Goal: Information Seeking & Learning: Learn about a topic

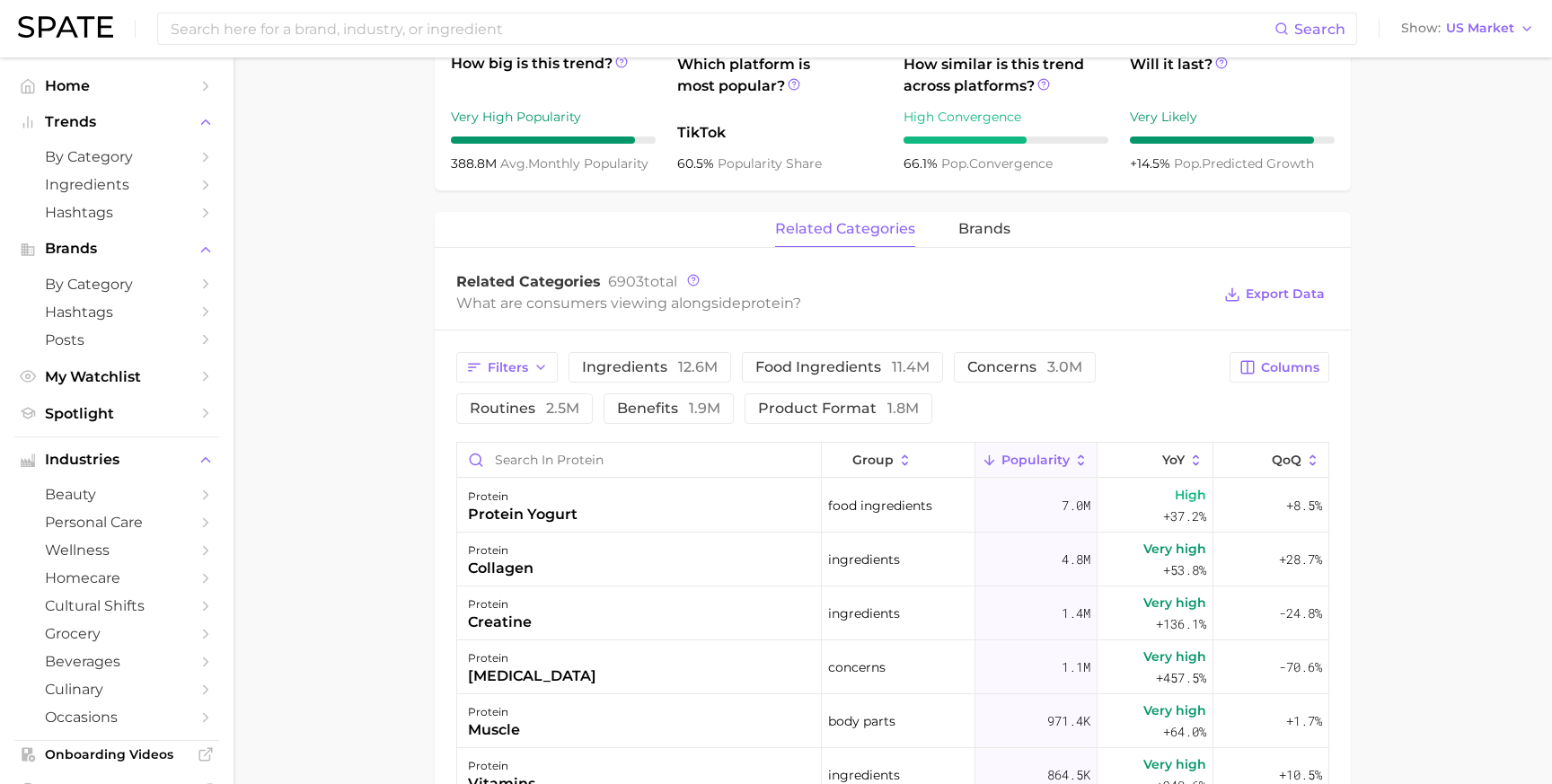
scroll to position [694, 0]
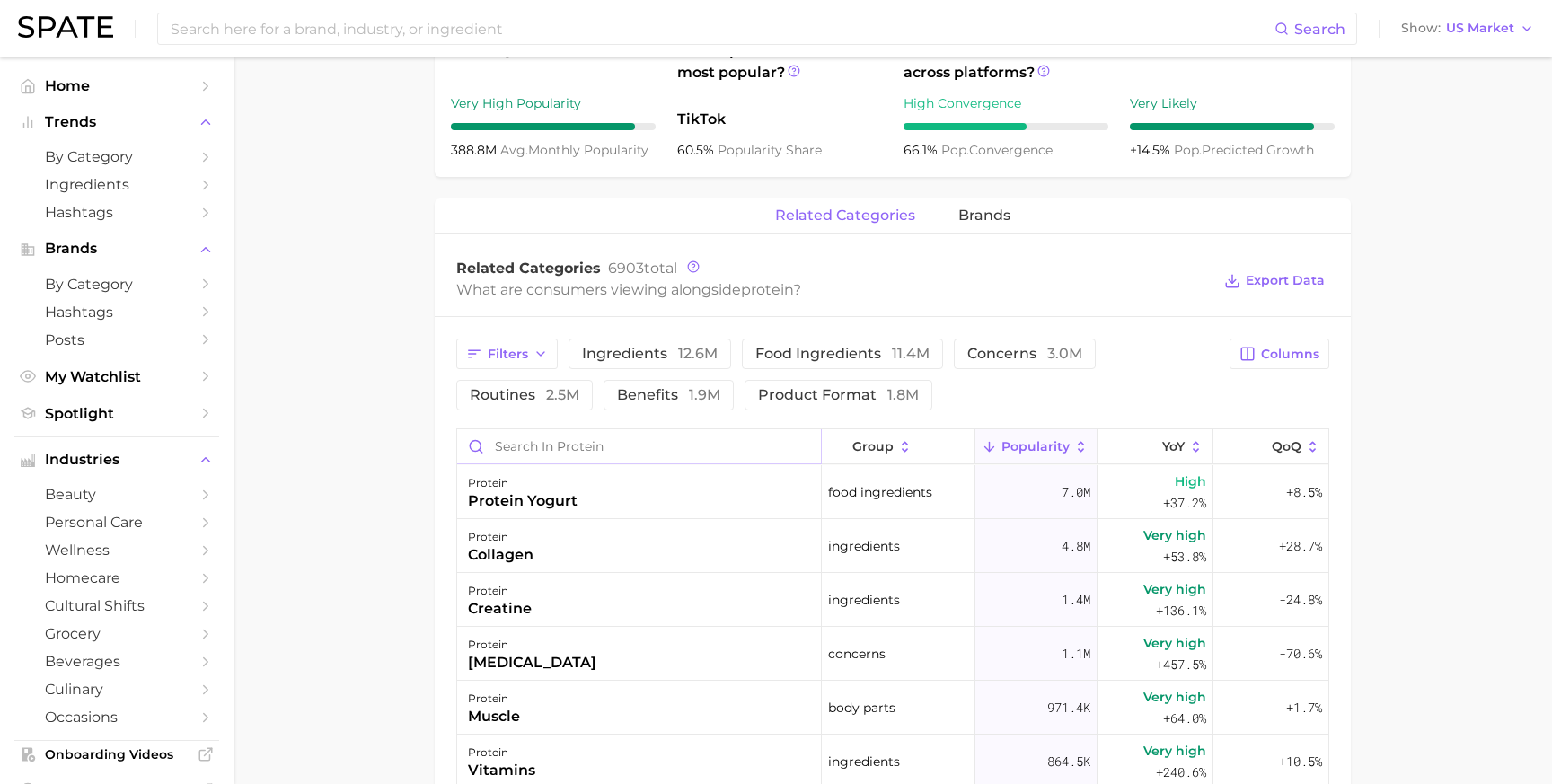
click at [535, 439] on input "Search in protein" at bounding box center [639, 447] width 364 height 34
type input "digest"
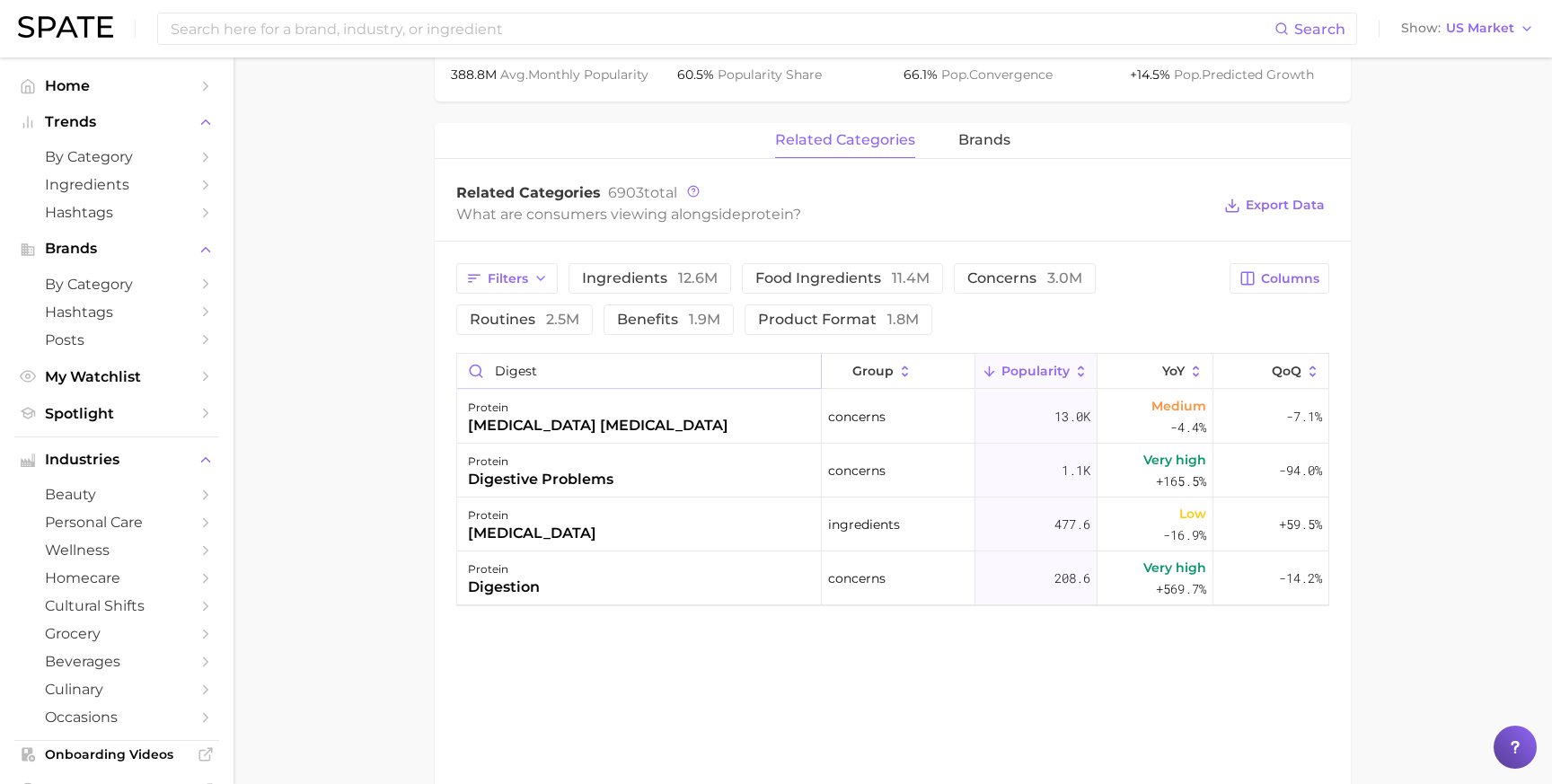
scroll to position [772, 0]
click at [997, 269] on span "concerns 3.0m" at bounding box center [1024, 275] width 115 height 14
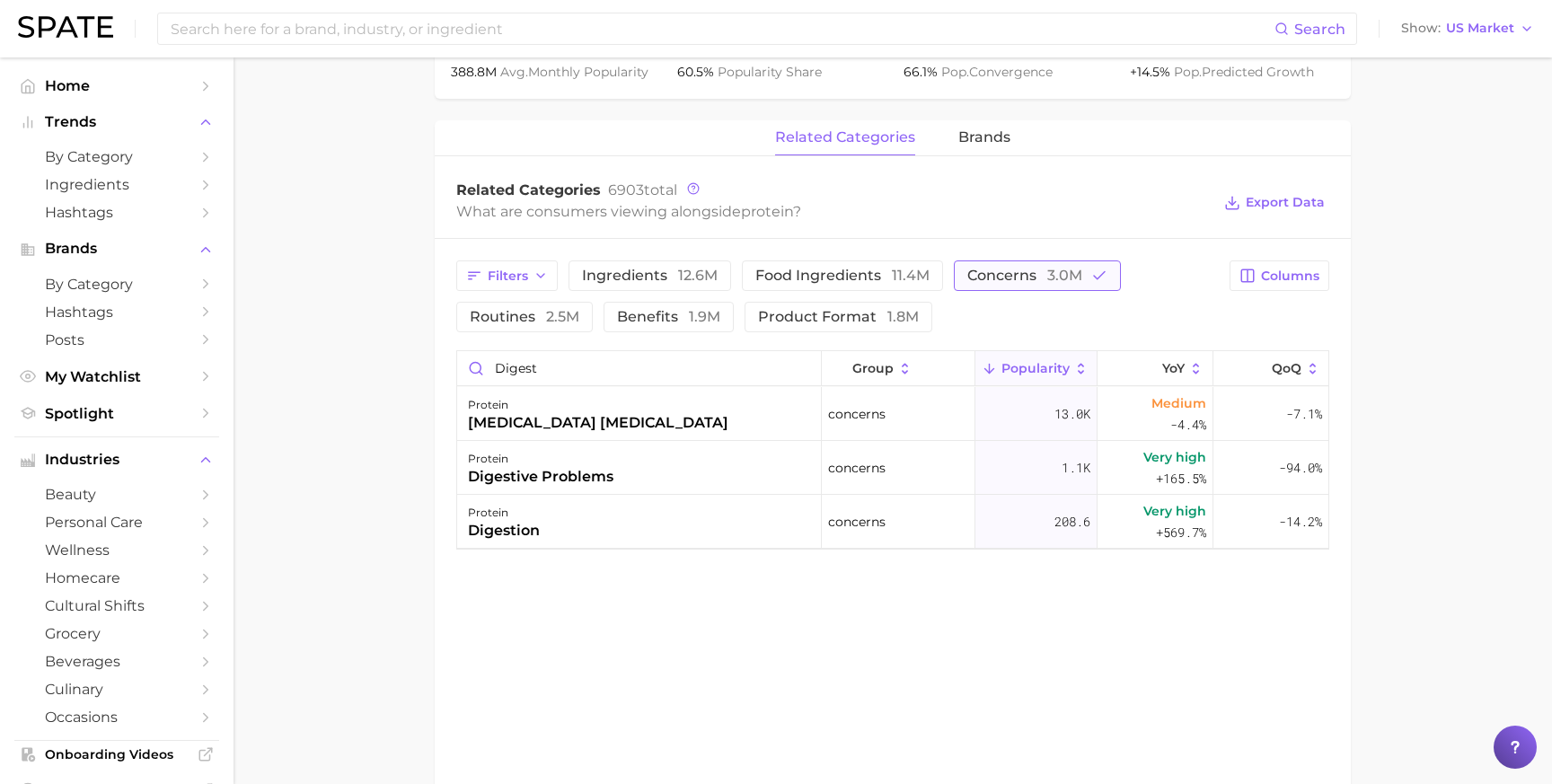
click at [997, 269] on span "concerns 3.0m" at bounding box center [1024, 275] width 115 height 14
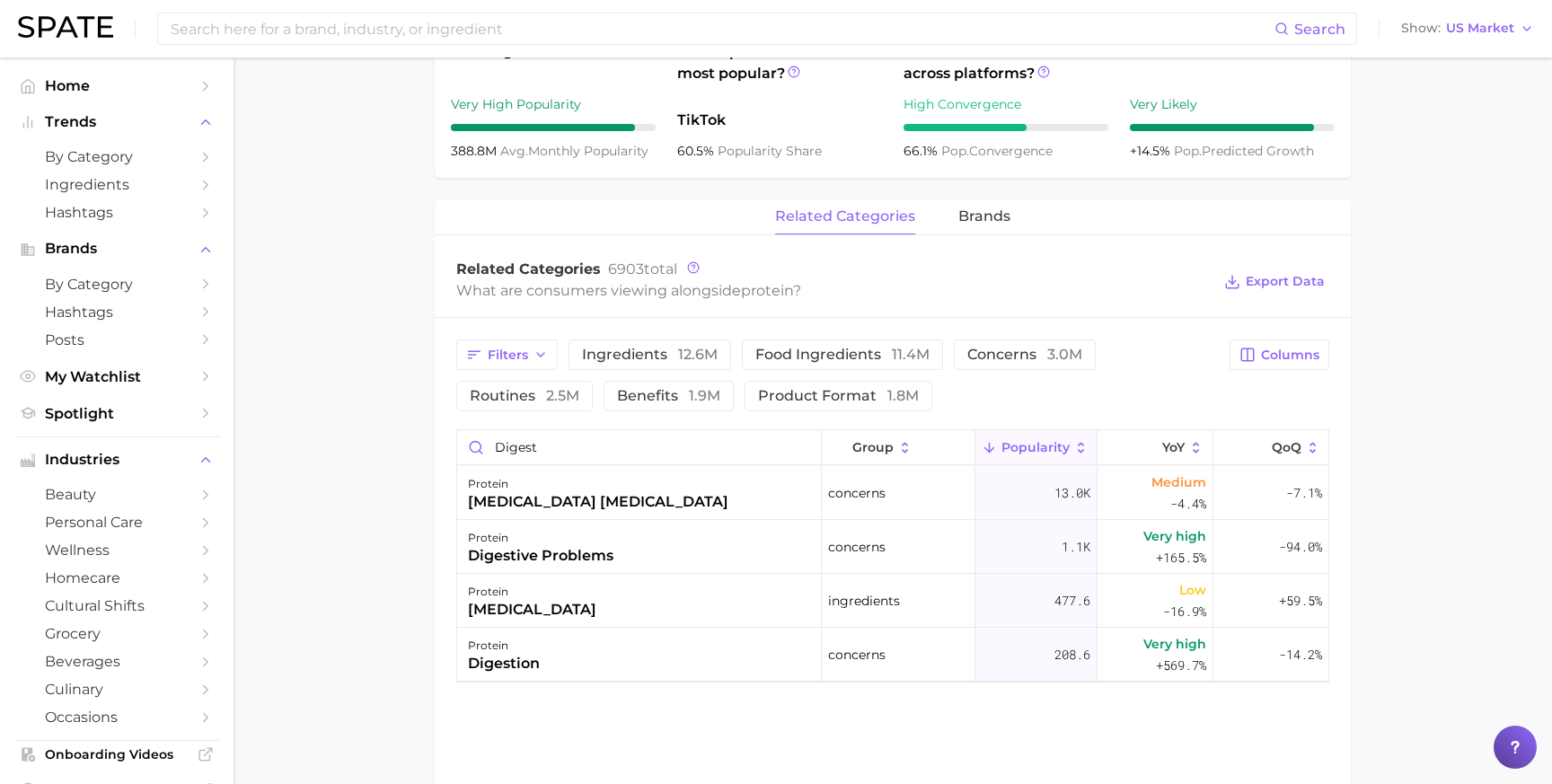
scroll to position [694, 0]
click at [324, 404] on main "1. ingredients 2. protein products 3. protein Overview Google TikTok Instagram …" at bounding box center [893, 160] width 1319 height 1593
